Goal: Find specific page/section: Find specific page/section

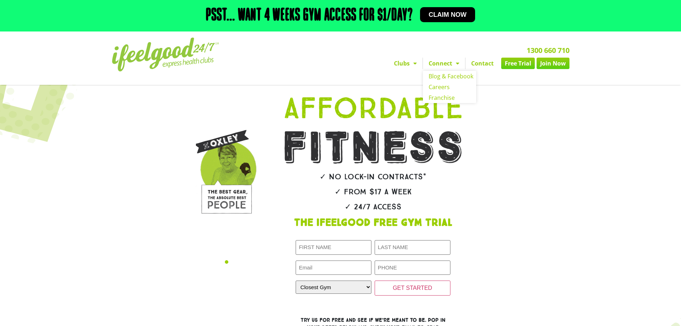
click at [459, 63] on span "Menu" at bounding box center [455, 63] width 7 height 13
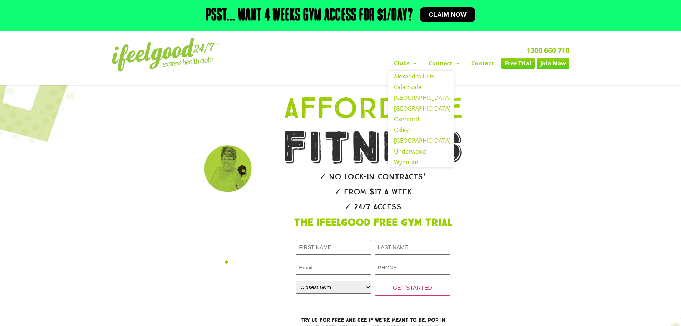
click at [411, 63] on span "Menu" at bounding box center [413, 63] width 7 height 13
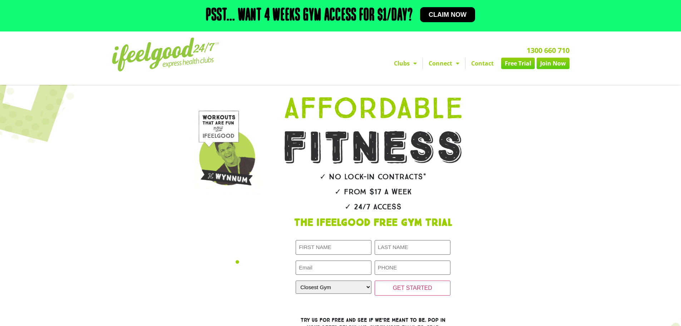
click at [477, 63] on link "Contact" at bounding box center [482, 63] width 34 height 11
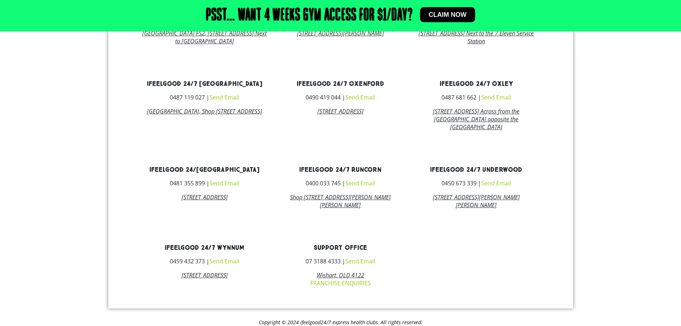
scroll to position [443, 0]
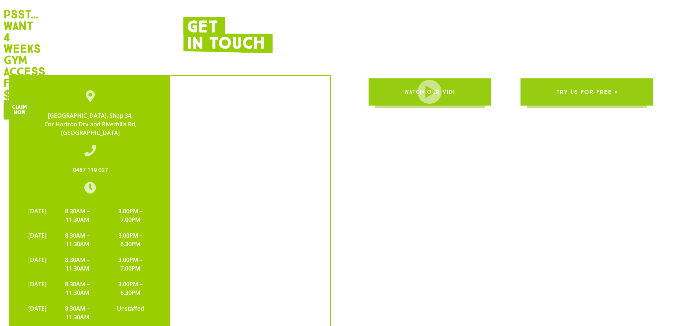
scroll to position [1466, 0]
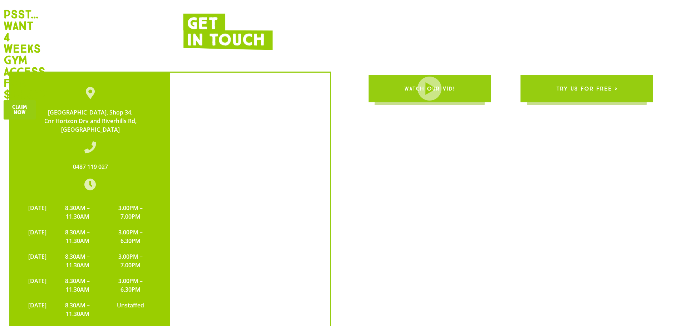
click at [92, 224] on td "8.30AM – 11.30AM" at bounding box center [77, 236] width 55 height 24
click at [125, 224] on td "3.00PM – 6.30PM" at bounding box center [130, 236] width 51 height 24
drag, startPoint x: 120, startPoint y: 212, endPoint x: 135, endPoint y: 211, distance: 14.7
click at [134, 224] on td "3.00PM – 6.30PM" at bounding box center [130, 236] width 51 height 24
click at [136, 224] on td "3.00PM – 6.30PM" at bounding box center [130, 236] width 51 height 24
